Goal: Transaction & Acquisition: Subscribe to service/newsletter

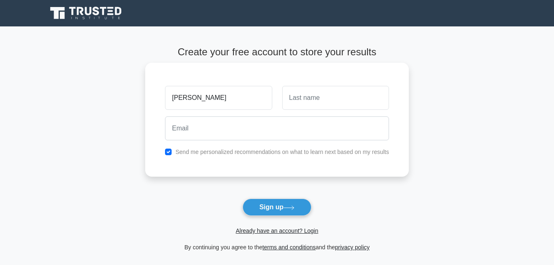
type input "[PERSON_NAME]"
click at [322, 101] on input "text" at bounding box center [335, 98] width 107 height 24
type input "Gyabeng"
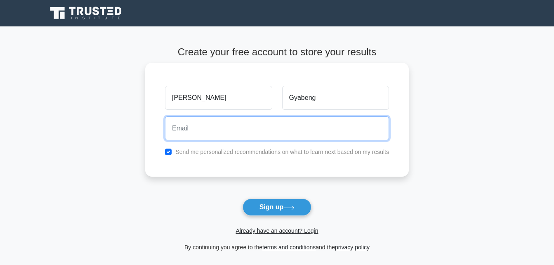
click at [186, 125] on input "email" at bounding box center [277, 128] width 224 height 24
type input "dorothygyabeng1@gmail.com"
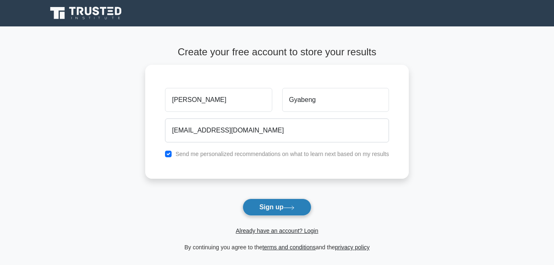
click at [265, 207] on button "Sign up" at bounding box center [276, 206] width 69 height 17
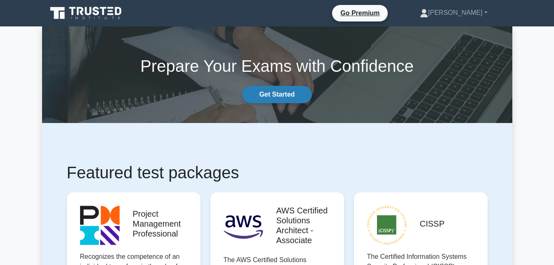
click at [262, 94] on link "Get Started" at bounding box center [276, 94] width 69 height 17
click at [283, 96] on link "Get Started" at bounding box center [276, 94] width 69 height 17
